Goal: Task Accomplishment & Management: Complete application form

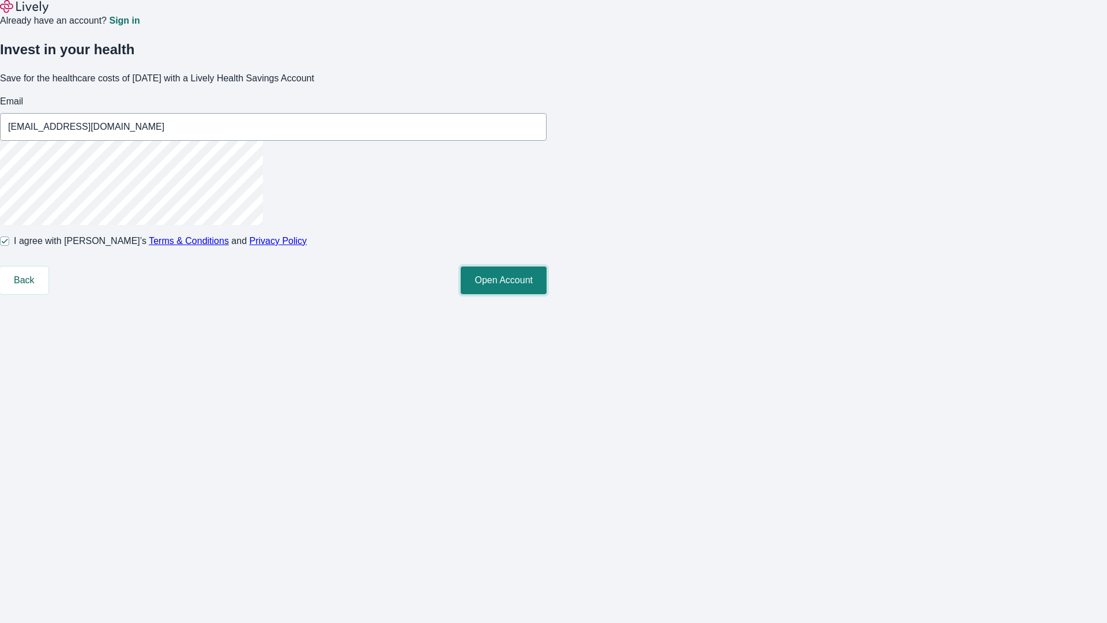
click at [547, 294] on button "Open Account" at bounding box center [504, 280] width 86 height 28
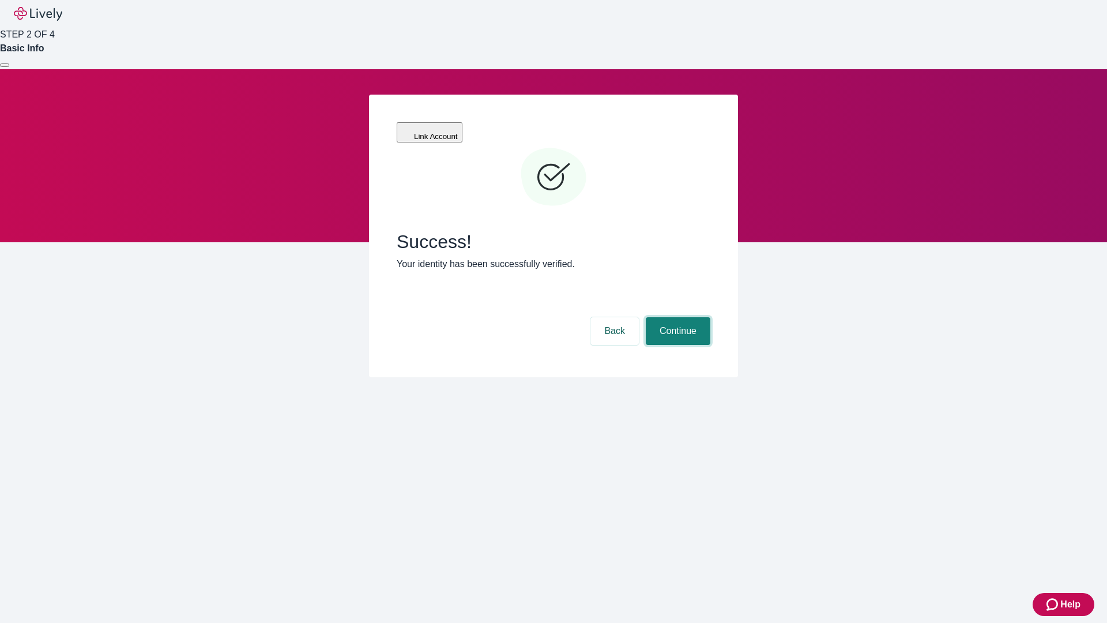
click at [676, 317] on button "Continue" at bounding box center [678, 331] width 65 height 28
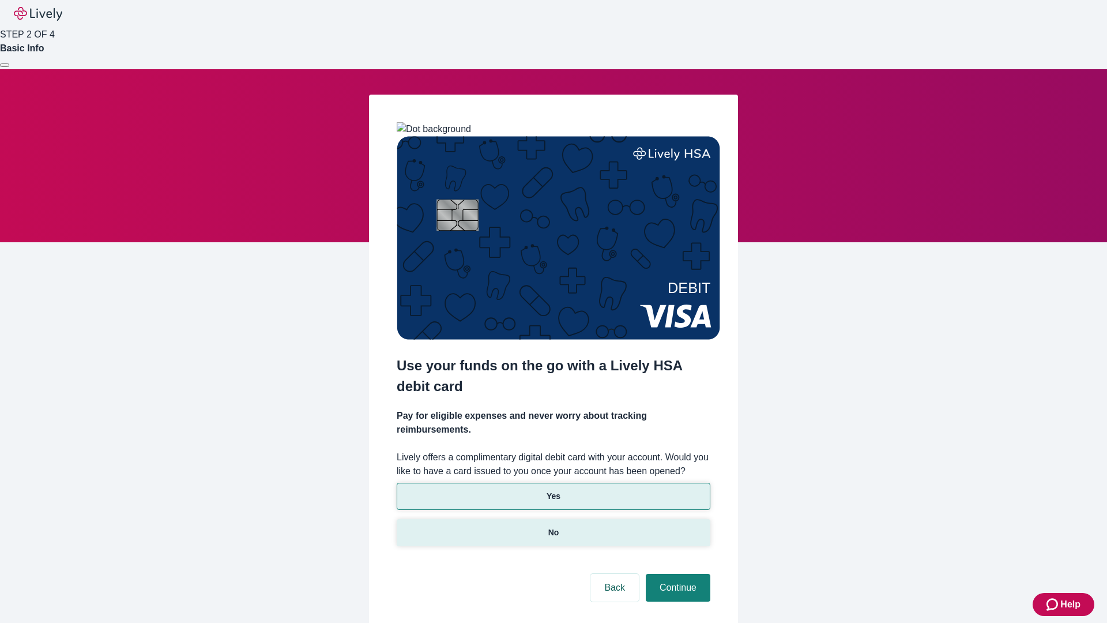
click at [553, 526] on p "No" at bounding box center [553, 532] width 11 height 12
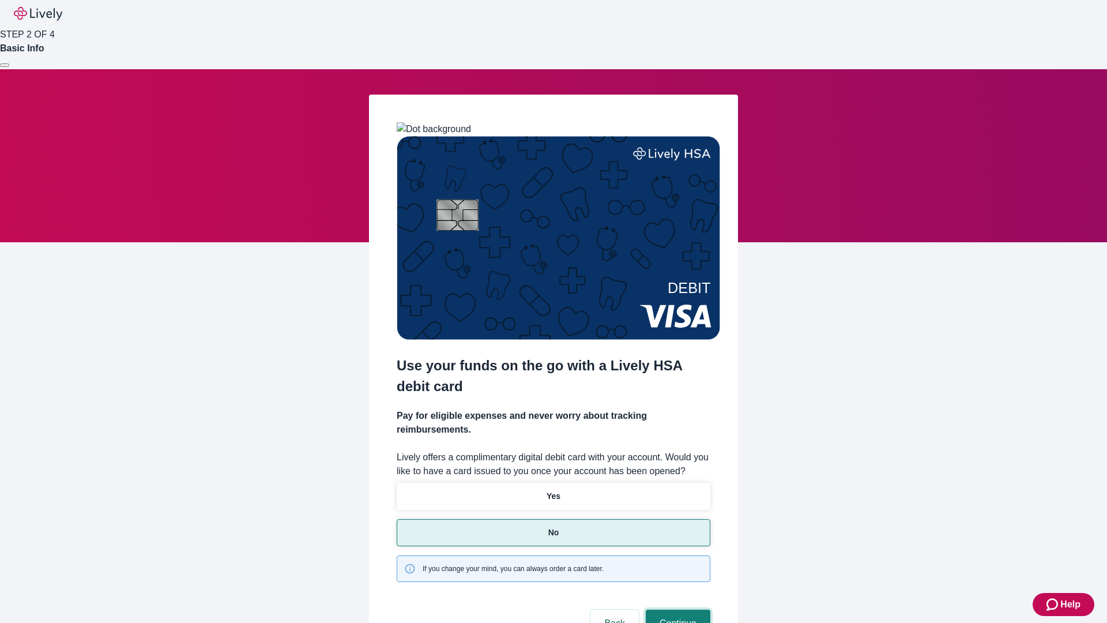
click at [676, 609] on button "Continue" at bounding box center [678, 623] width 65 height 28
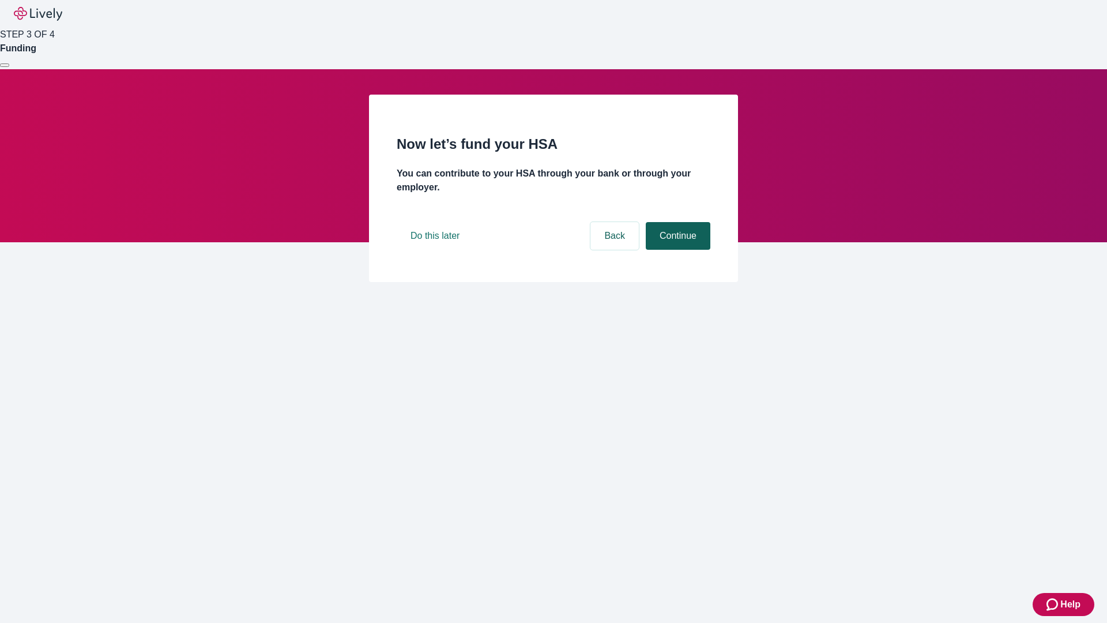
click at [676, 250] on button "Continue" at bounding box center [678, 236] width 65 height 28
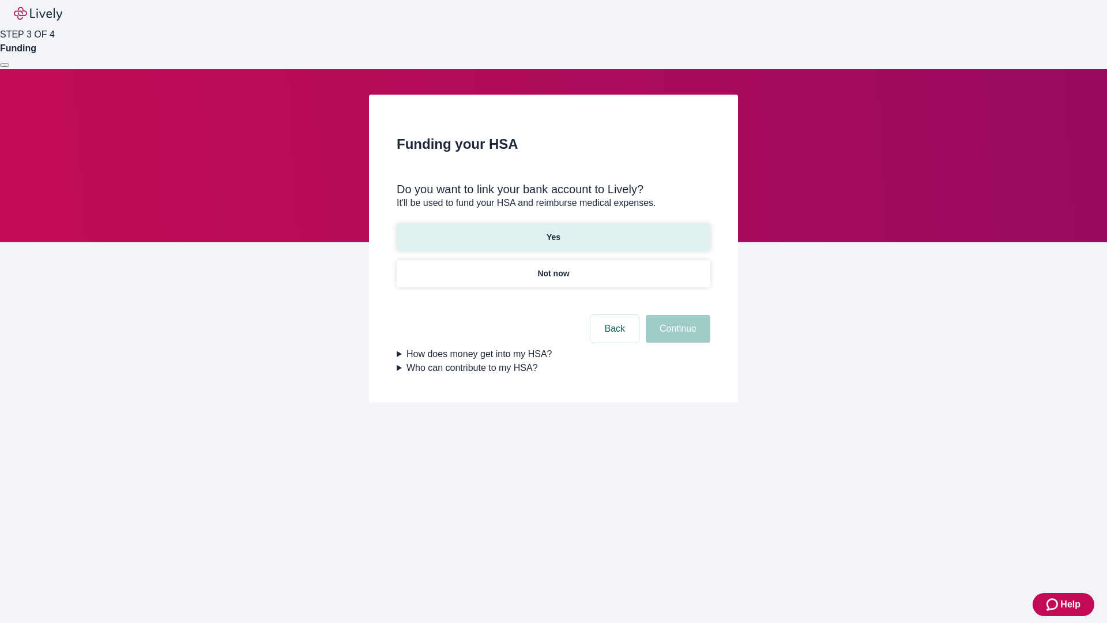
click at [553, 231] on p "Yes" at bounding box center [554, 237] width 14 height 12
click at [676, 315] on button "Continue" at bounding box center [678, 329] width 65 height 28
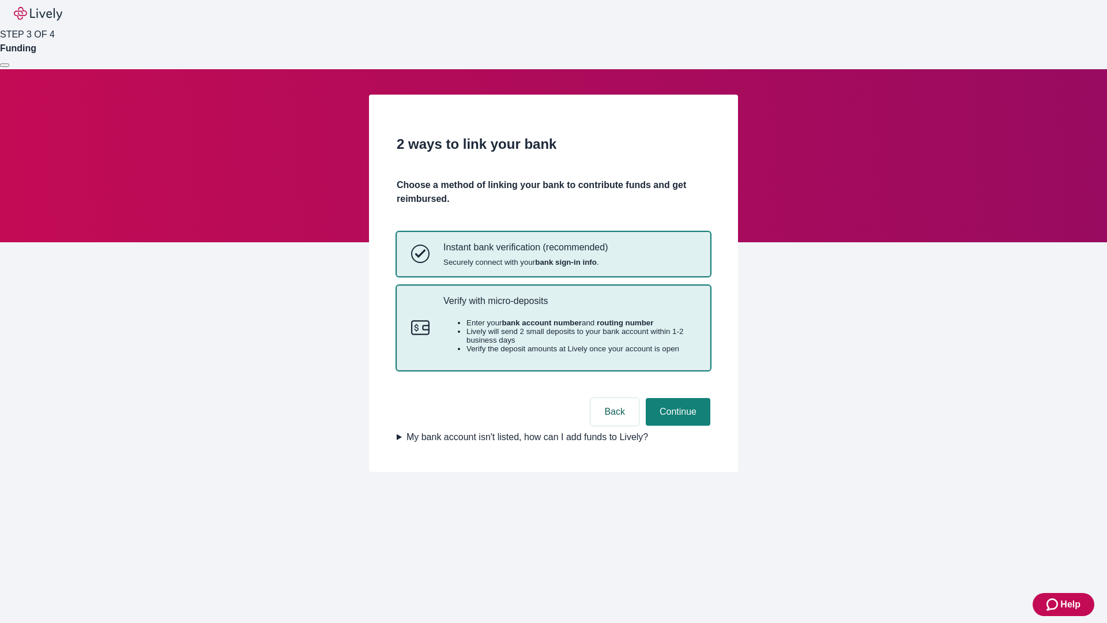
click at [569, 306] on p "Verify with micro-deposits" at bounding box center [569, 300] width 253 height 11
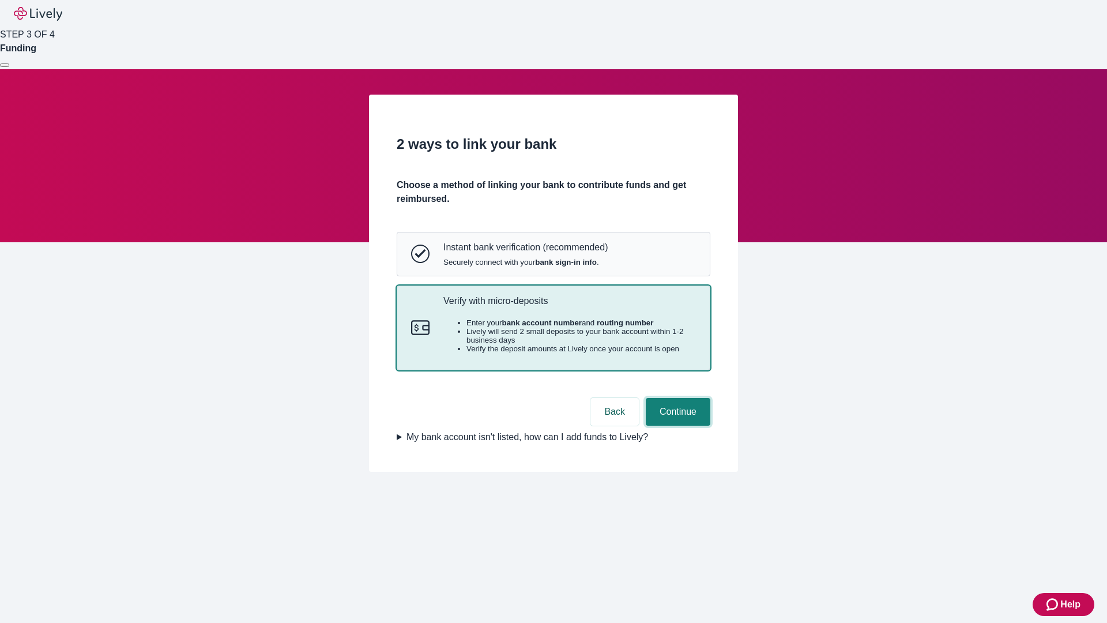
click at [676, 426] on button "Continue" at bounding box center [678, 412] width 65 height 28
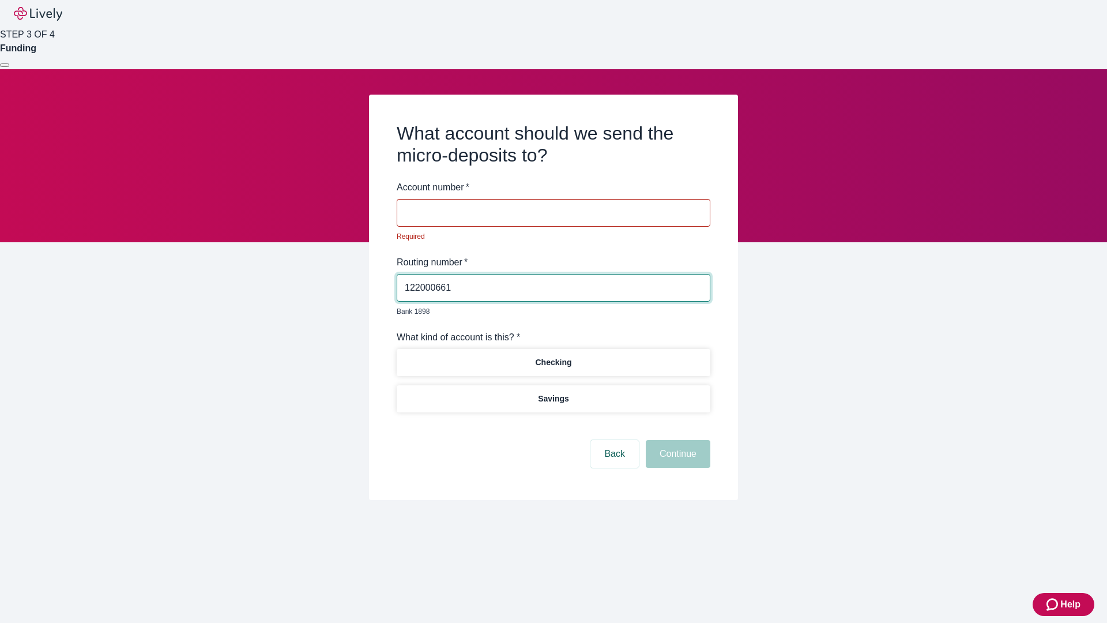
type input "122000661"
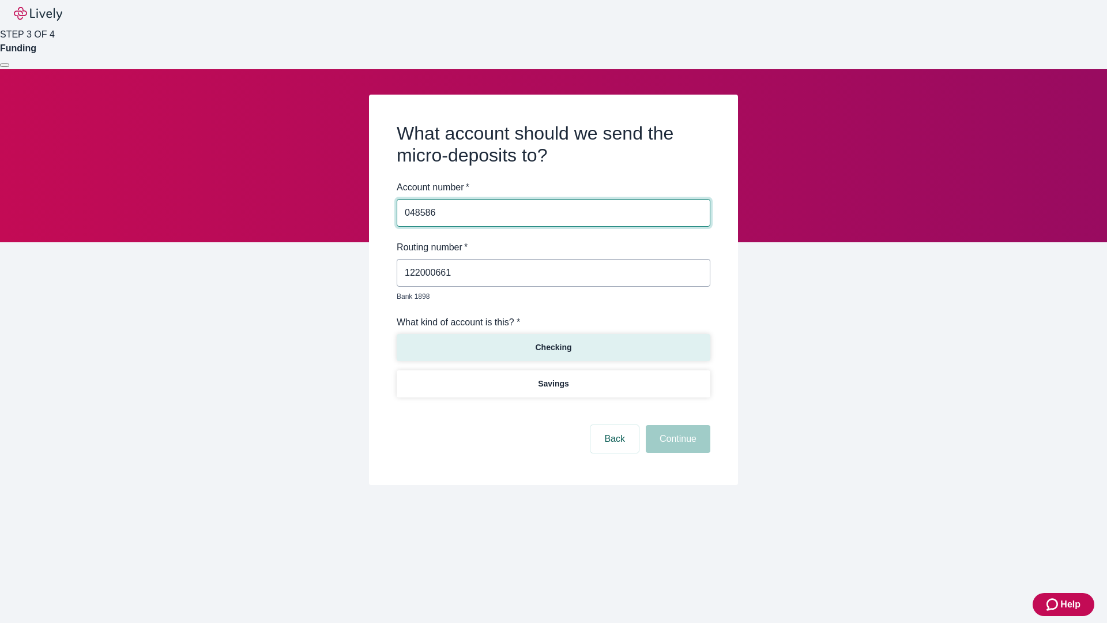
type input "048586"
click at [553, 341] on p "Checking" at bounding box center [553, 347] width 36 height 12
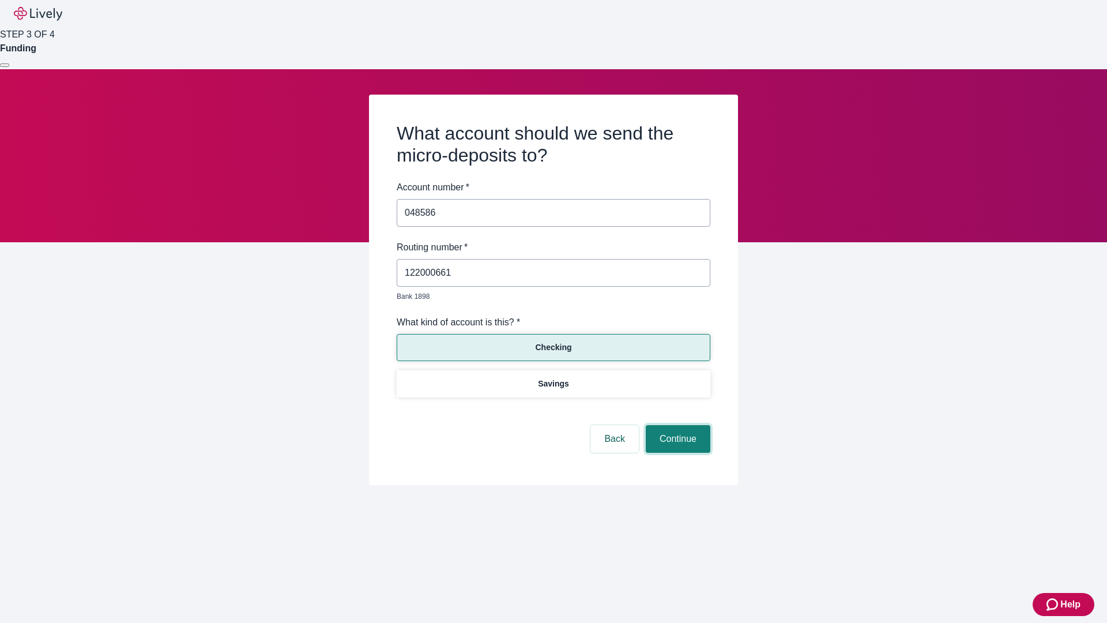
click at [676, 426] on button "Continue" at bounding box center [678, 439] width 65 height 28
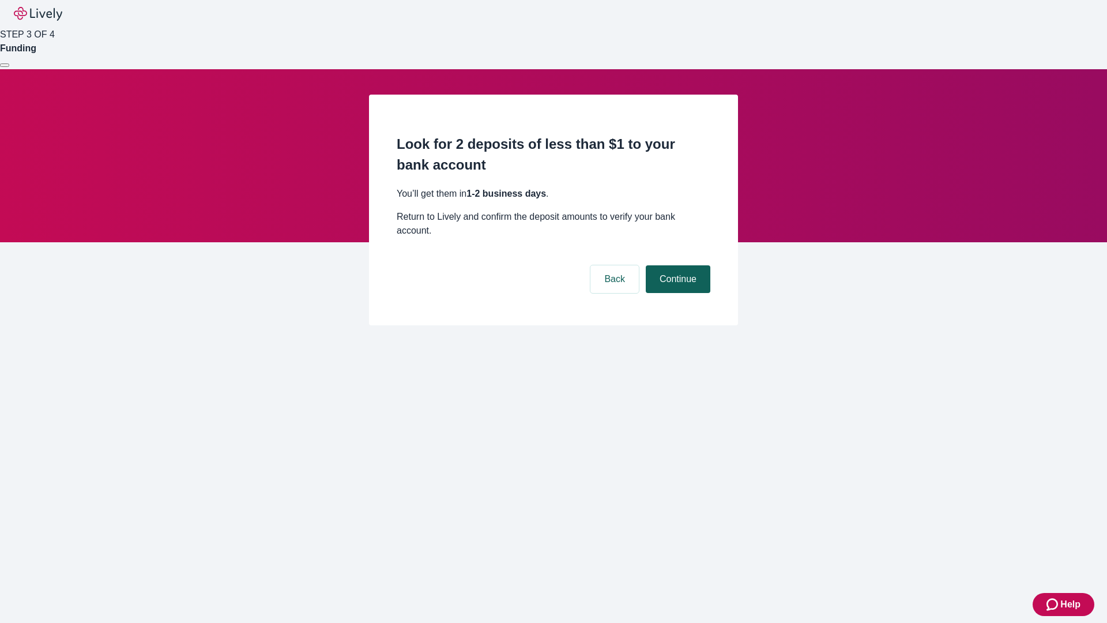
click at [676, 265] on button "Continue" at bounding box center [678, 279] width 65 height 28
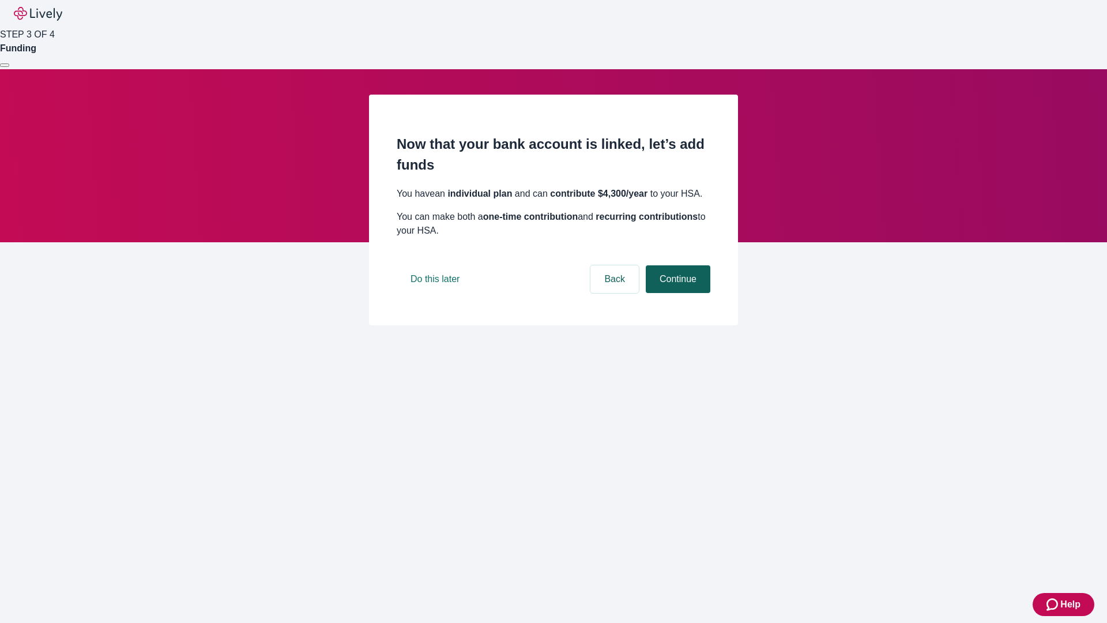
click at [676, 293] on button "Continue" at bounding box center [678, 279] width 65 height 28
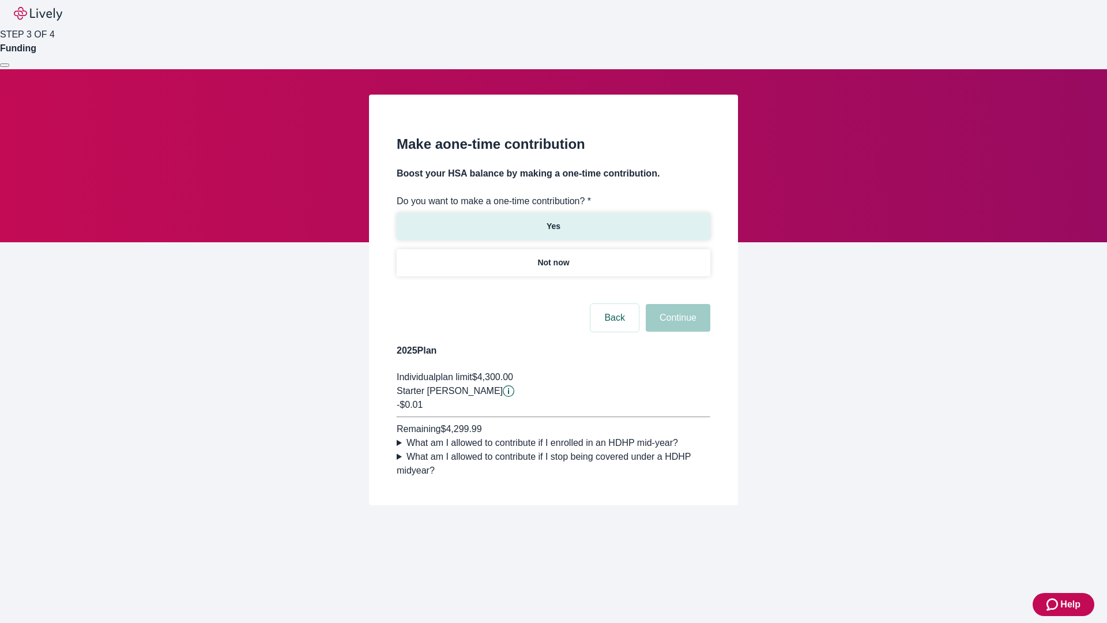
click at [553, 220] on p "Yes" at bounding box center [554, 226] width 14 height 12
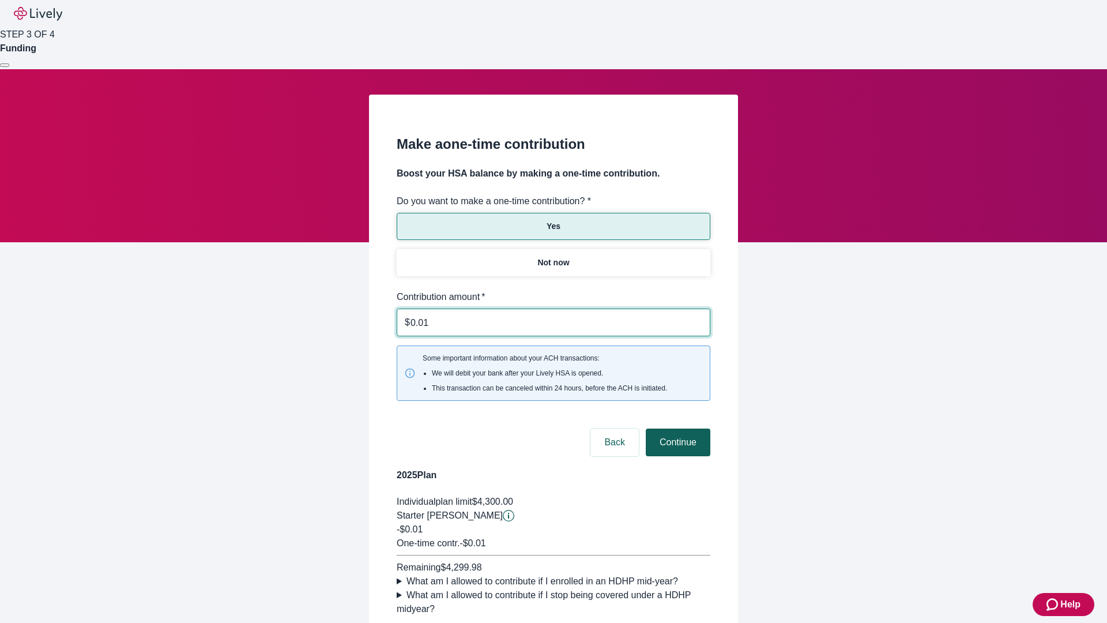
type input "0.01"
click at [676, 428] on button "Continue" at bounding box center [678, 442] width 65 height 28
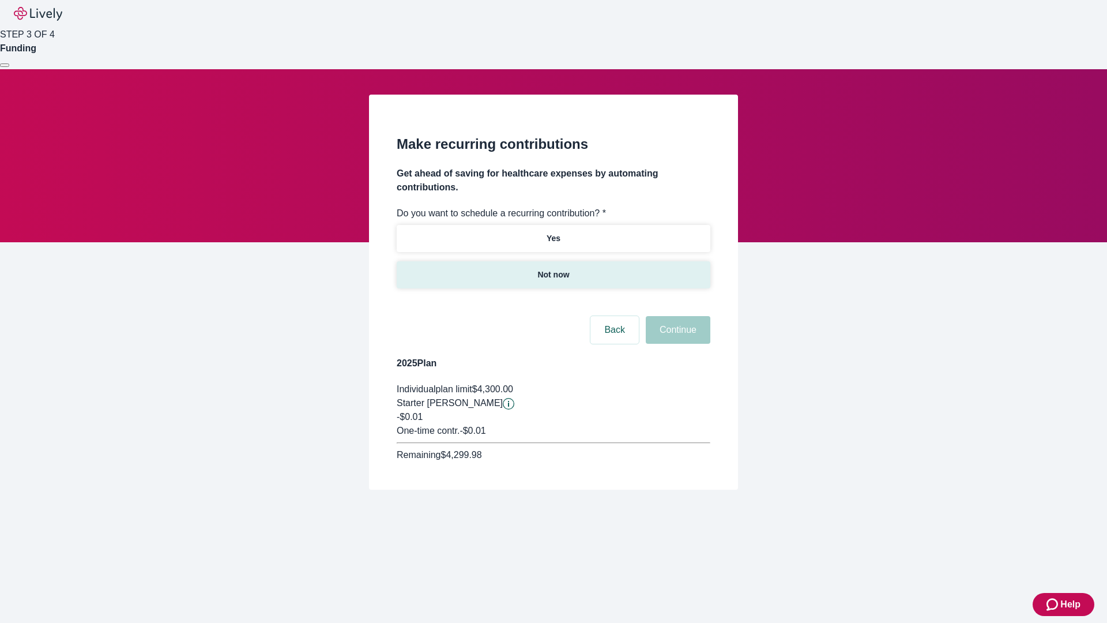
click at [553, 269] on p "Not now" at bounding box center [553, 275] width 32 height 12
click at [676, 316] on button "Continue" at bounding box center [678, 330] width 65 height 28
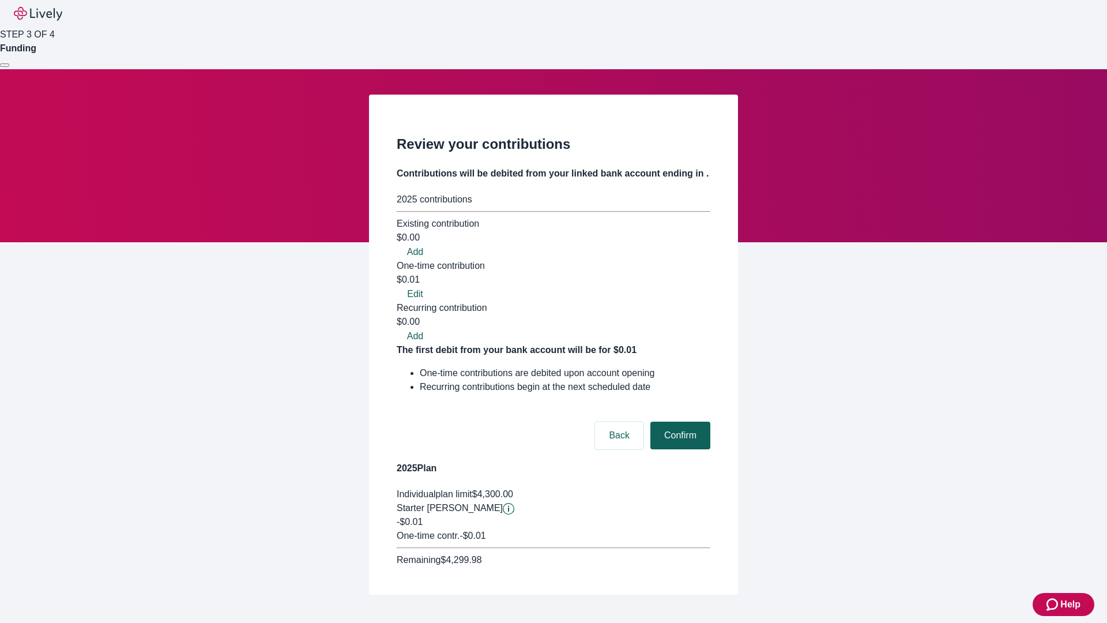
click at [679, 421] on button "Confirm" at bounding box center [680, 435] width 60 height 28
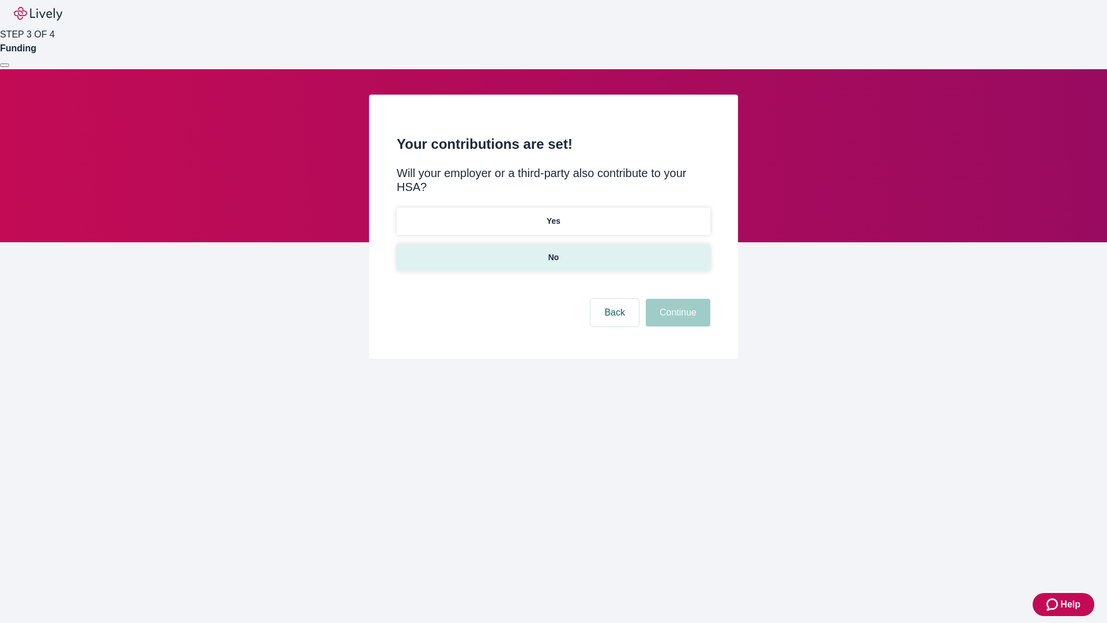
click at [553, 251] on p "No" at bounding box center [553, 257] width 11 height 12
click at [676, 299] on button "Continue" at bounding box center [678, 313] width 65 height 28
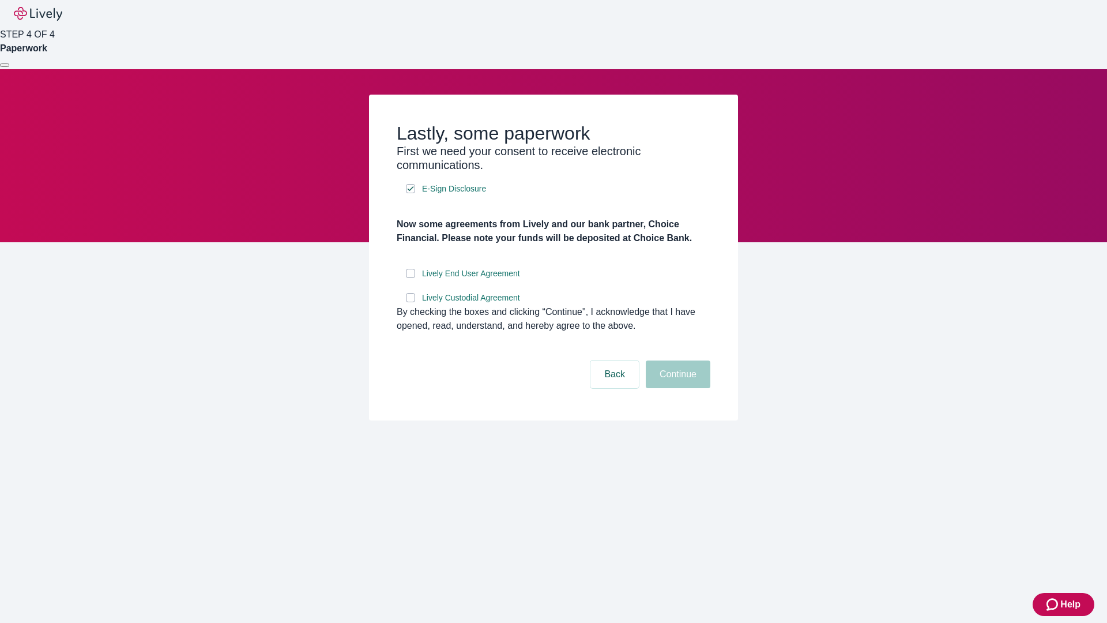
click at [411, 278] on input "Lively End User Agreement" at bounding box center [410, 273] width 9 height 9
checkbox input "true"
click at [411, 302] on input "Lively Custodial Agreement" at bounding box center [410, 297] width 9 height 9
checkbox input "true"
click at [676, 388] on button "Continue" at bounding box center [678, 374] width 65 height 28
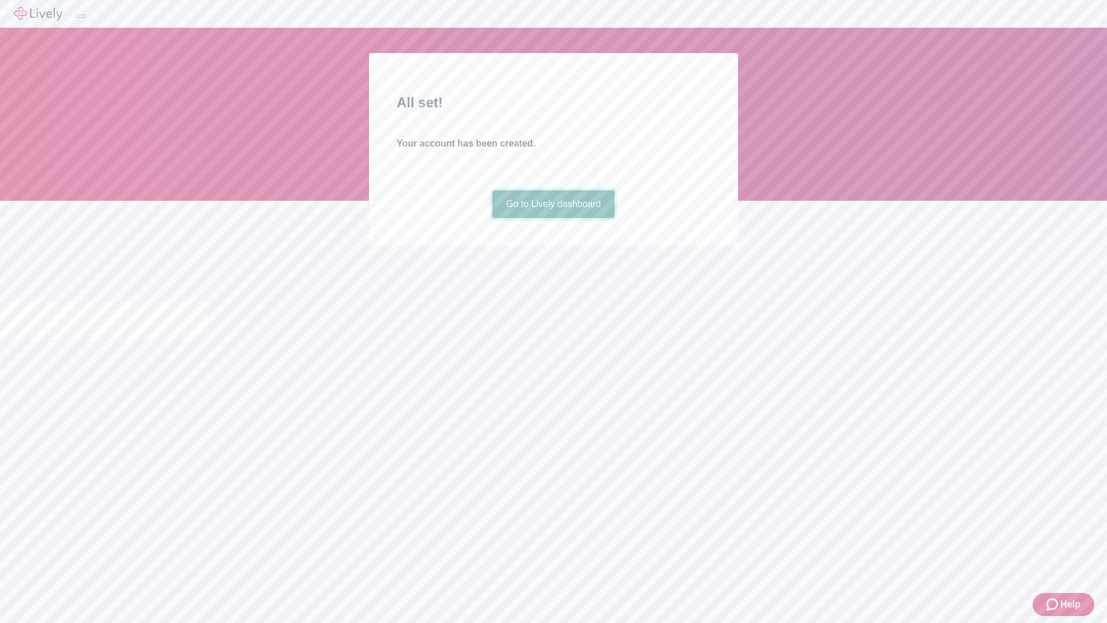
click at [553, 218] on link "Go to Lively dashboard" at bounding box center [553, 204] width 123 height 28
